Goal: Find contact information

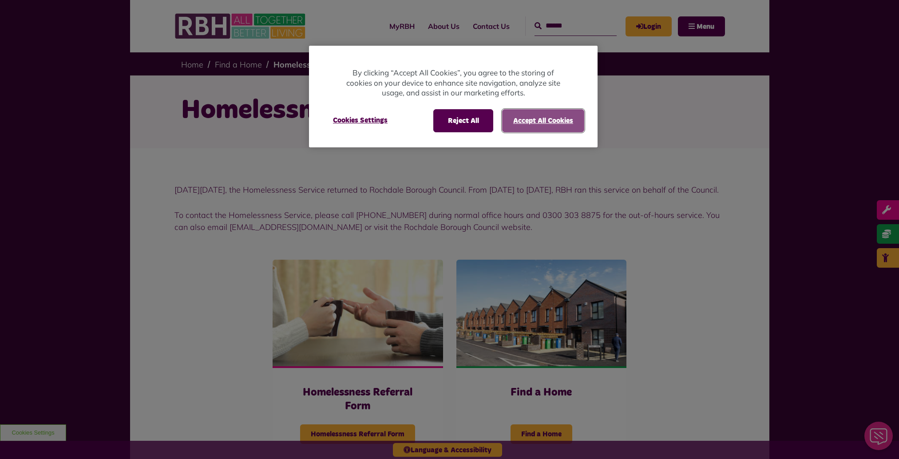
click at [557, 118] on button "Accept All Cookies" at bounding box center [543, 120] width 82 height 23
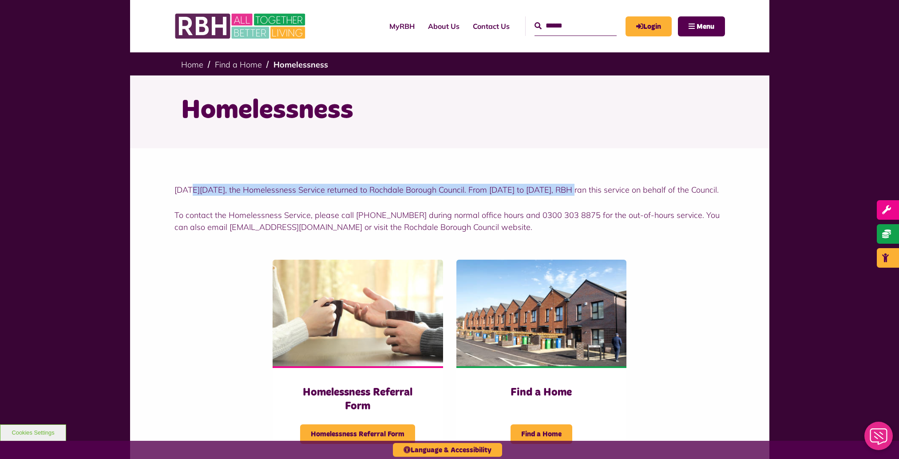
drag, startPoint x: 191, startPoint y: 189, endPoint x: 568, endPoint y: 190, distance: 376.7
click at [568, 190] on p "[DATE][DATE], the Homelessness Service returned to Rochdale Borough Council. Fr…" at bounding box center [449, 190] width 550 height 12
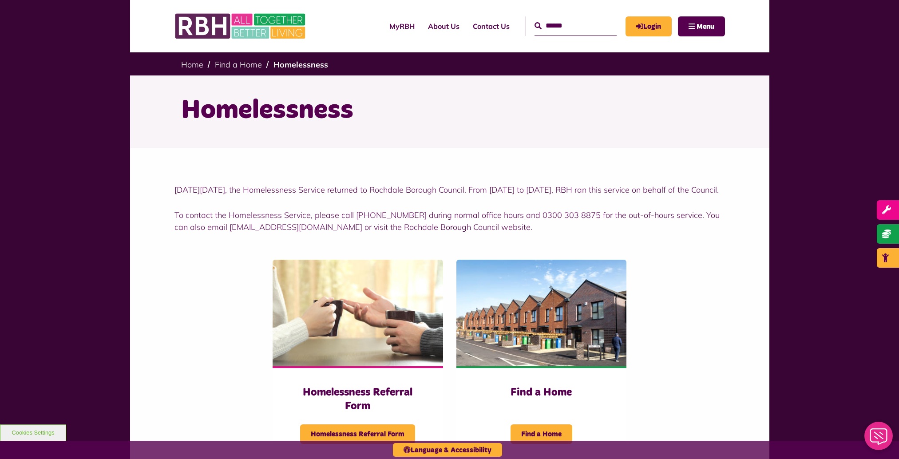
drag, startPoint x: 568, startPoint y: 190, endPoint x: 578, endPoint y: 227, distance: 38.2
click at [578, 227] on p "To contact the Homelessness Service, please call 0300 303 8548 during normal of…" at bounding box center [449, 221] width 550 height 24
drag, startPoint x: 354, startPoint y: 225, endPoint x: 382, endPoint y: 226, distance: 28.0
click at [382, 226] on p "To contact the Homelessness Service, please call 0300 303 8548 during normal of…" at bounding box center [449, 221] width 550 height 24
drag, startPoint x: 382, startPoint y: 226, endPoint x: 431, endPoint y: 235, distance: 49.6
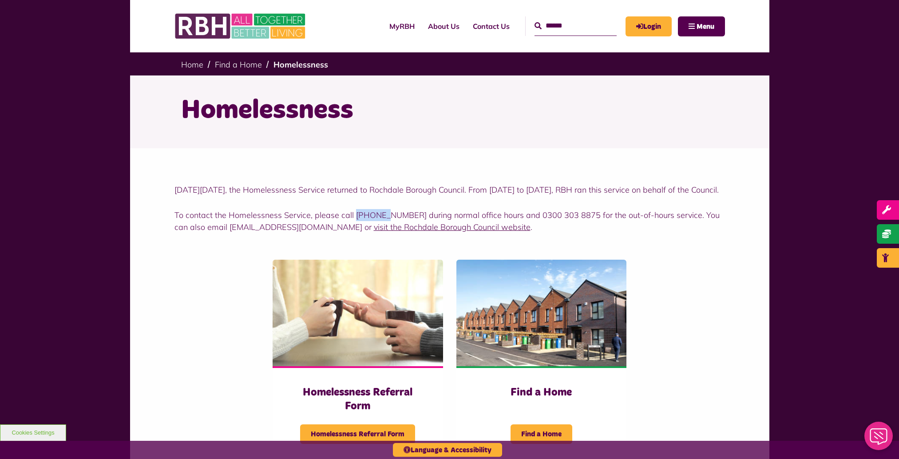
click at [431, 232] on link "visit the Rochdale Borough Council website" at bounding box center [452, 227] width 157 height 10
click at [515, 209] on div "On Friday 1st April 2022, the Homelessness Service returned to Rochdale Borough…" at bounding box center [449, 208] width 550 height 49
drag, startPoint x: 525, startPoint y: 226, endPoint x: 592, endPoint y: 228, distance: 67.5
click at [592, 228] on p "To contact the Homelessness Service, please call 0300 303 8548 during normal of…" at bounding box center [449, 221] width 550 height 24
drag, startPoint x: 592, startPoint y: 228, endPoint x: 611, endPoint y: 245, distance: 24.8
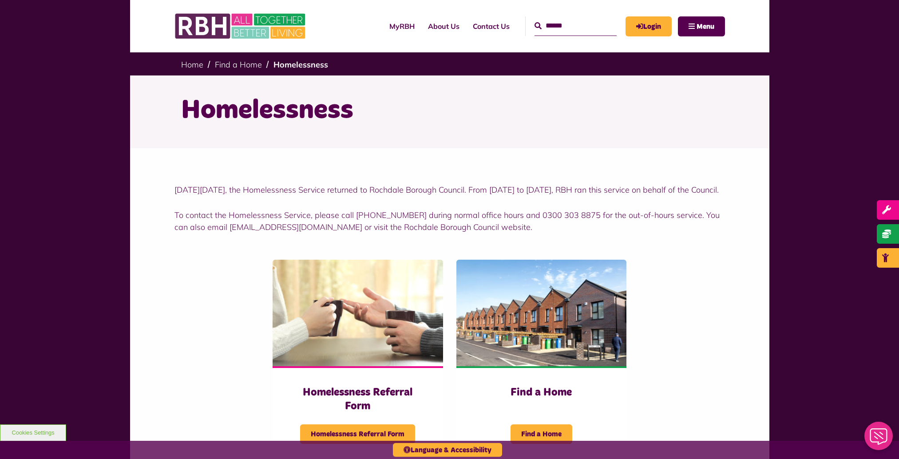
click at [611, 245] on div "On Friday 1st April 2022, the Homelessness Service returned to Rochdale Borough…" at bounding box center [449, 201] width 639 height 107
drag, startPoint x: 525, startPoint y: 226, endPoint x: 579, endPoint y: 232, distance: 54.4
click at [579, 232] on p "To contact the Homelessness Service, please call 0300 303 8548 during normal of…" at bounding box center [449, 221] width 550 height 24
drag, startPoint x: 579, startPoint y: 232, endPoint x: 678, endPoint y: 260, distance: 103.1
click at [678, 255] on div "On Friday 1st April 2022, the Homelessness Service returned to Rochdale Borough…" at bounding box center [449, 201] width 639 height 107
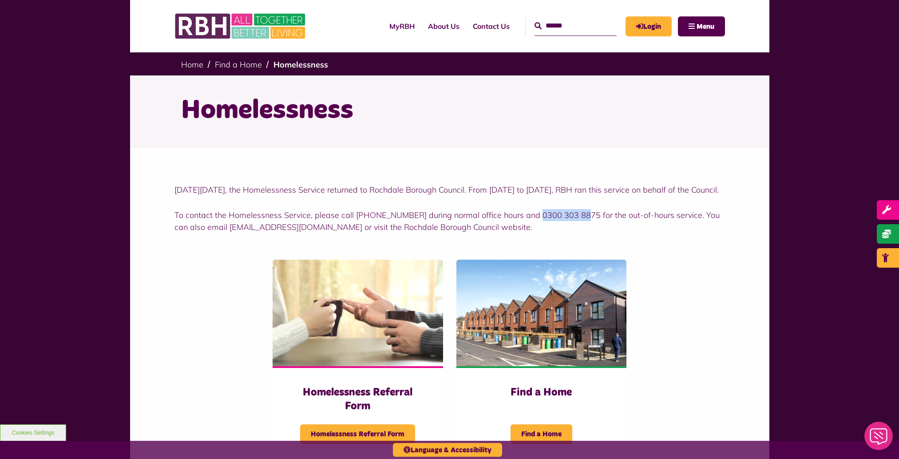
drag, startPoint x: 527, startPoint y: 227, endPoint x: 575, endPoint y: 229, distance: 48.4
click at [575, 229] on p "To contact the Homelessness Service, please call 0300 303 8548 during normal of…" at bounding box center [449, 221] width 550 height 24
drag, startPoint x: 575, startPoint y: 229, endPoint x: 533, endPoint y: 227, distance: 41.7
click at [537, 228] on p "To contact the Homelessness Service, please call 0300 303 8548 during normal of…" at bounding box center [449, 221] width 550 height 24
click at [525, 225] on p "To contact the Homelessness Service, please call 0300 303 8548 during normal of…" at bounding box center [449, 221] width 550 height 24
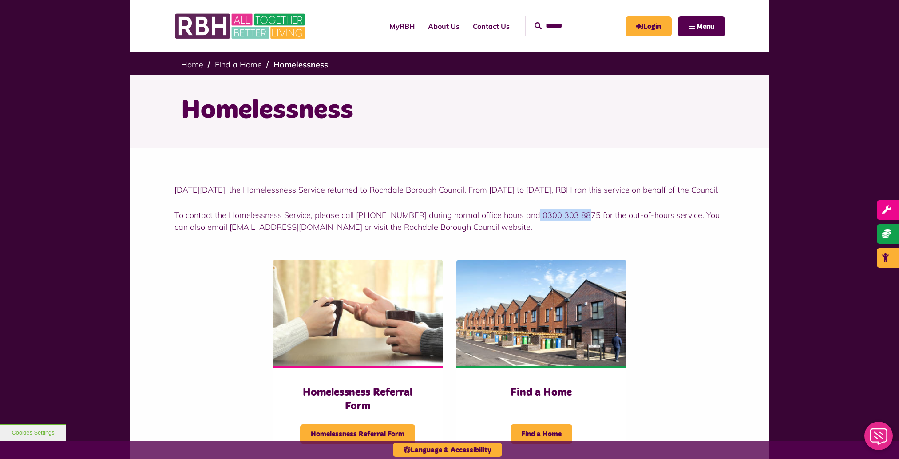
drag, startPoint x: 525, startPoint y: 225, endPoint x: 579, endPoint y: 229, distance: 53.4
click at [579, 229] on p "To contact the Homelessness Service, please call 0300 303 8548 during normal of…" at bounding box center [449, 221] width 550 height 24
click at [320, 209] on div "On Friday 1st April 2022, the Homelessness Service returned to Rochdale Borough…" at bounding box center [449, 208] width 550 height 49
drag, startPoint x: 320, startPoint y: 209, endPoint x: 324, endPoint y: 221, distance: 13.1
click at [324, 220] on div "On Friday 1st April 2022, the Homelessness Service returned to Rochdale Borough…" at bounding box center [449, 208] width 550 height 49
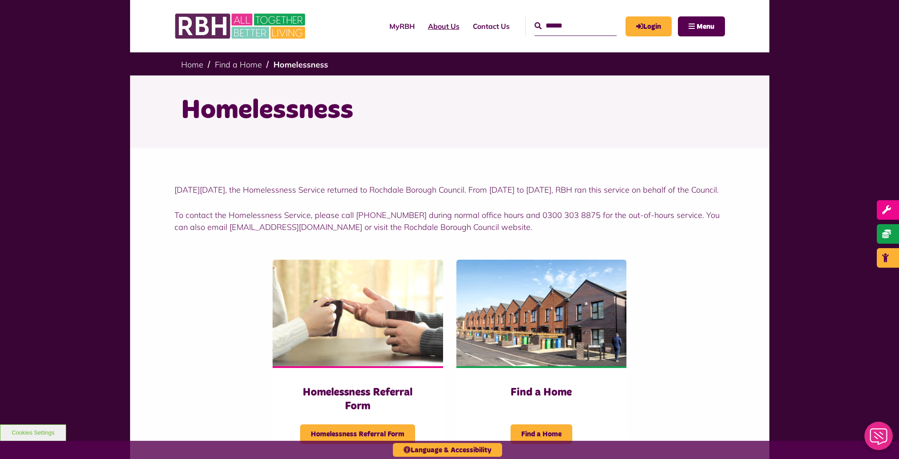
click at [421, 24] on link "About Us" at bounding box center [443, 26] width 45 height 24
